Goal: Navigation & Orientation: Find specific page/section

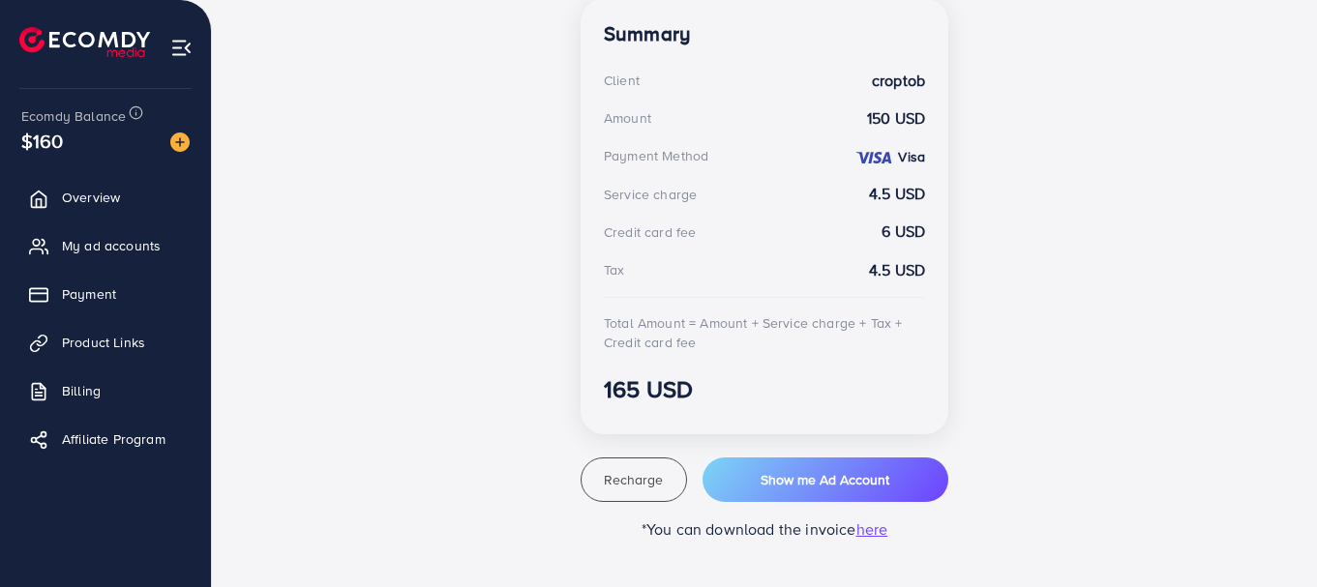
scroll to position [564, 0]
click at [98, 199] on span "Overview" at bounding box center [96, 197] width 58 height 19
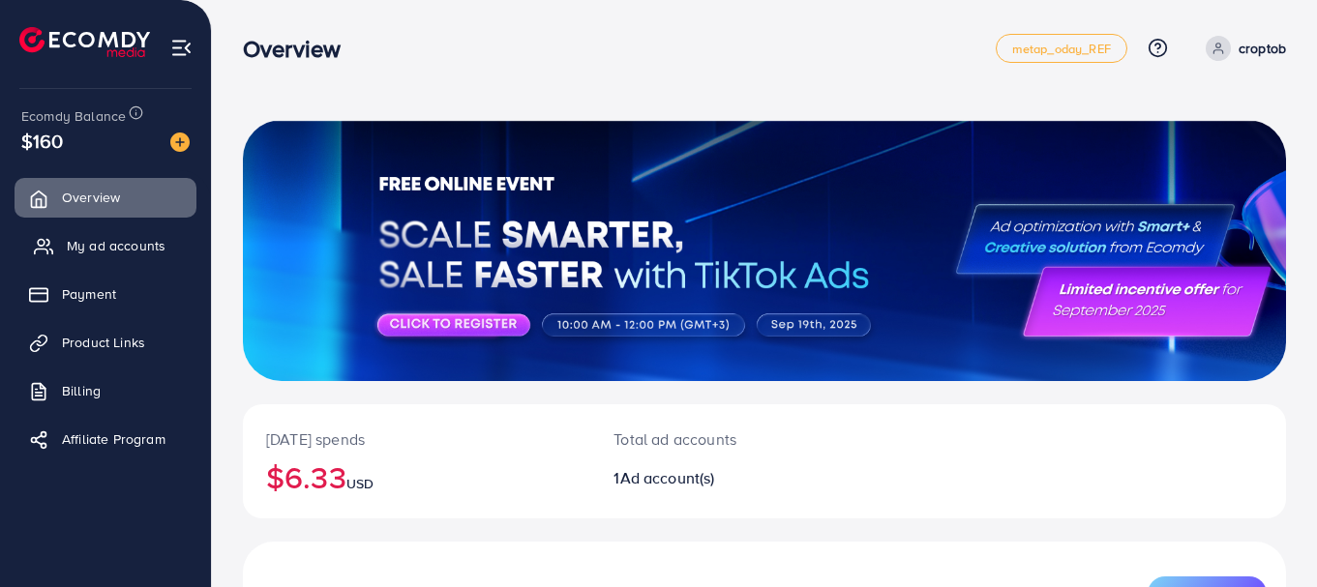
click at [107, 252] on span "My ad accounts" at bounding box center [116, 245] width 99 height 19
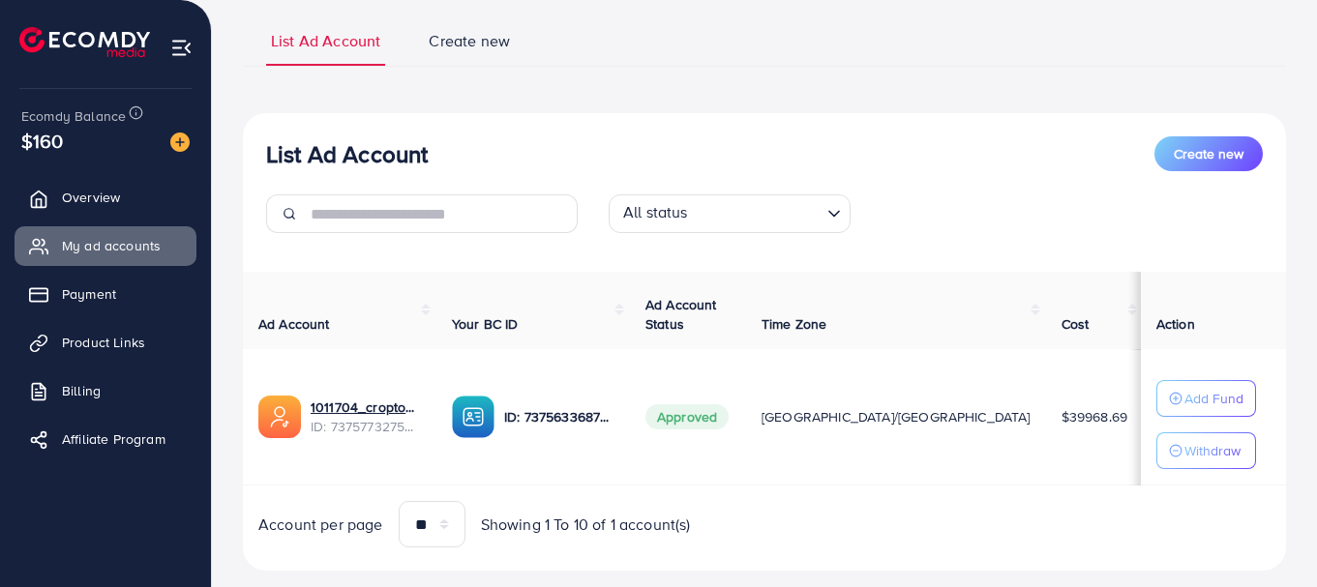
scroll to position [171, 0]
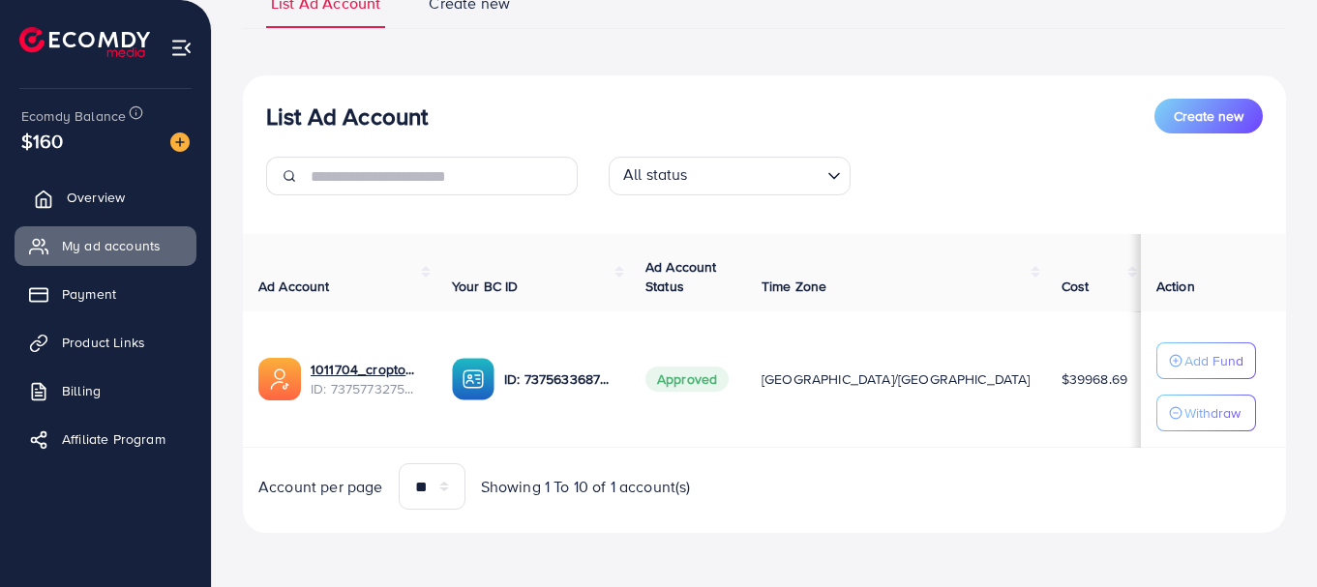
click at [82, 196] on span "Overview" at bounding box center [96, 197] width 58 height 19
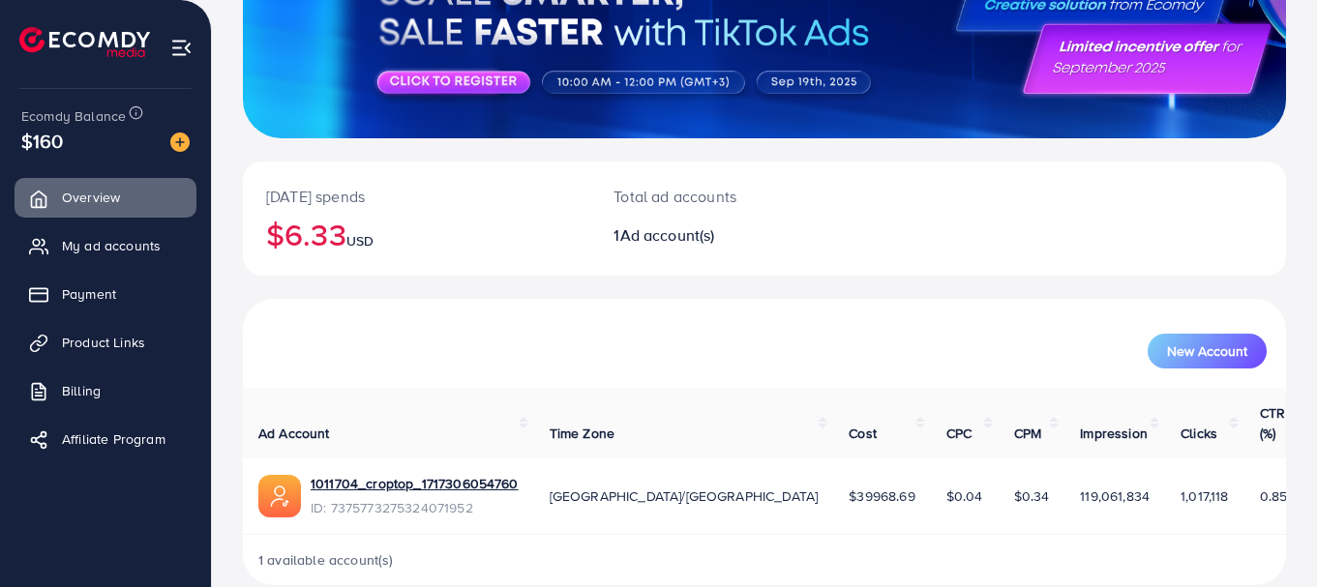
scroll to position [252, 0]
